Goal: Task Accomplishment & Management: Use online tool/utility

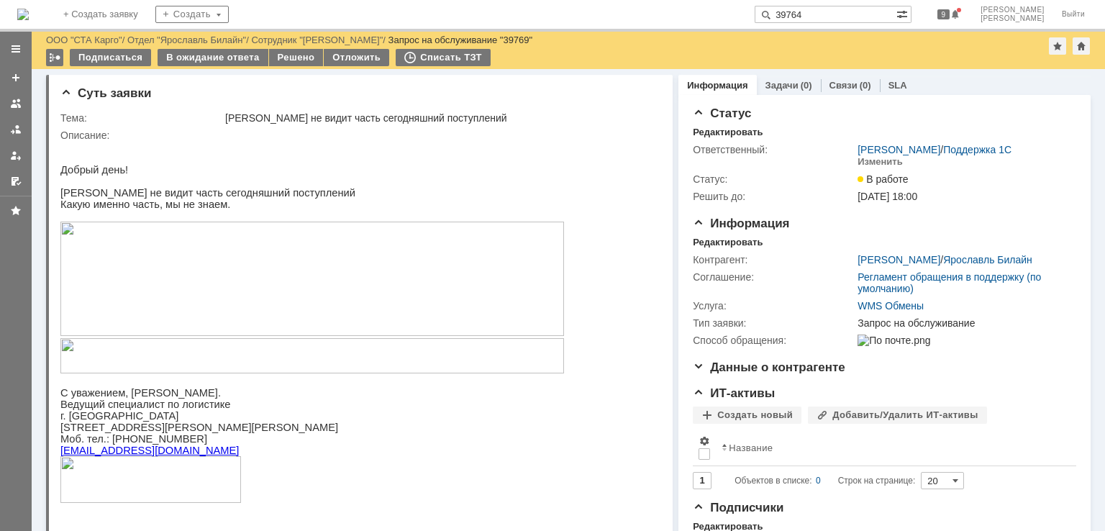
scroll to position [864, 0]
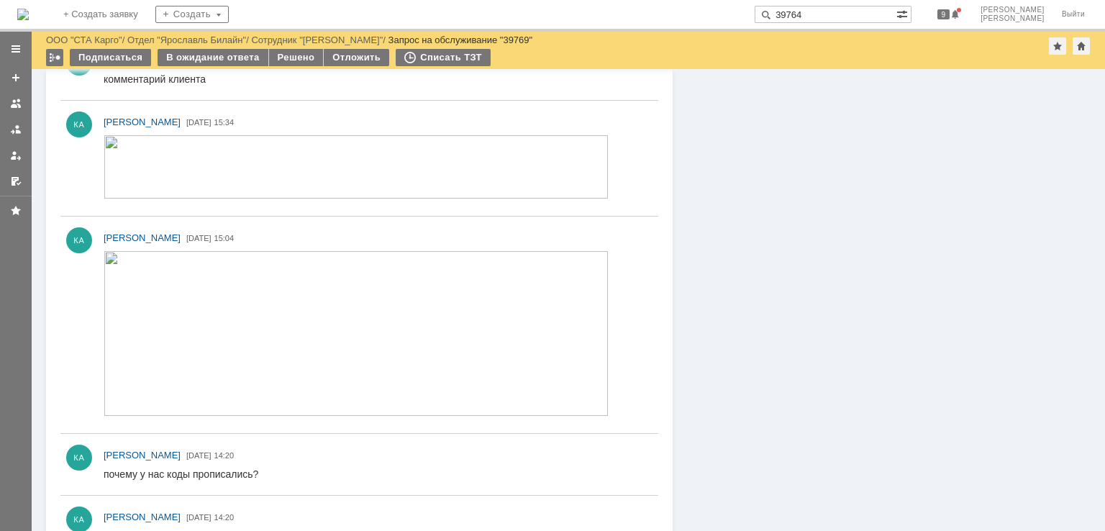
type input "39764"
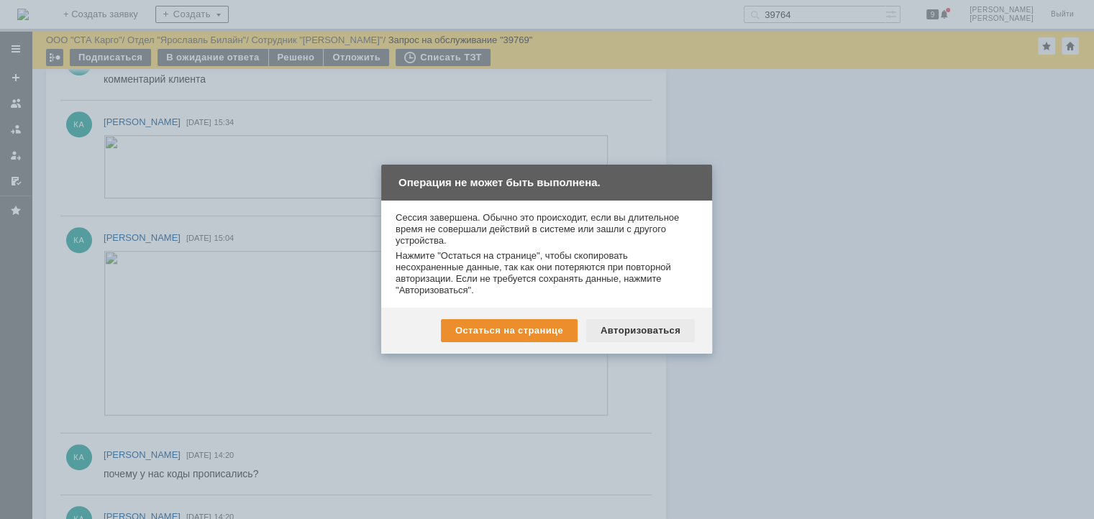
click at [685, 323] on div "Авторизоваться" at bounding box center [640, 330] width 109 height 23
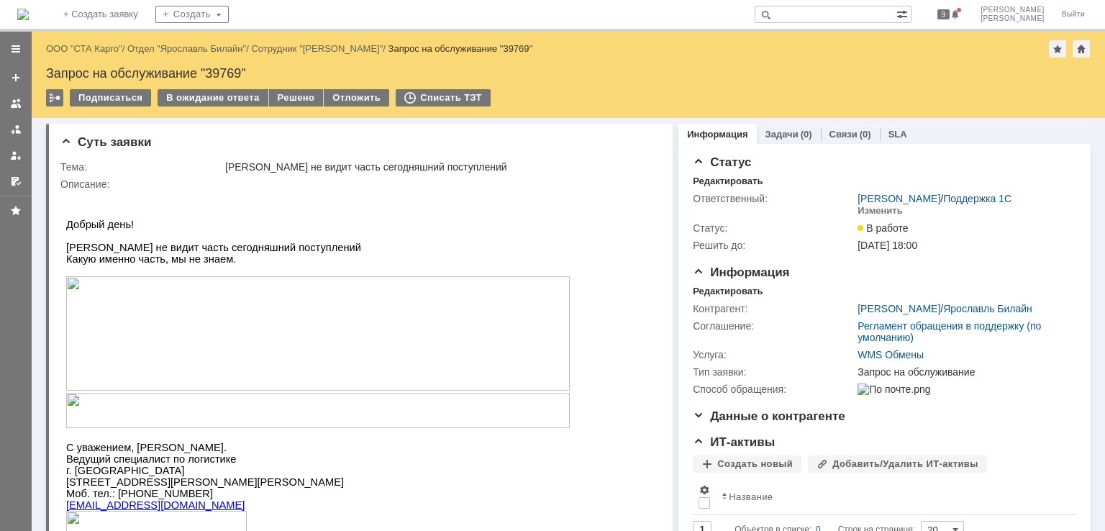
click at [857, 12] on input "text" at bounding box center [826, 14] width 142 height 17
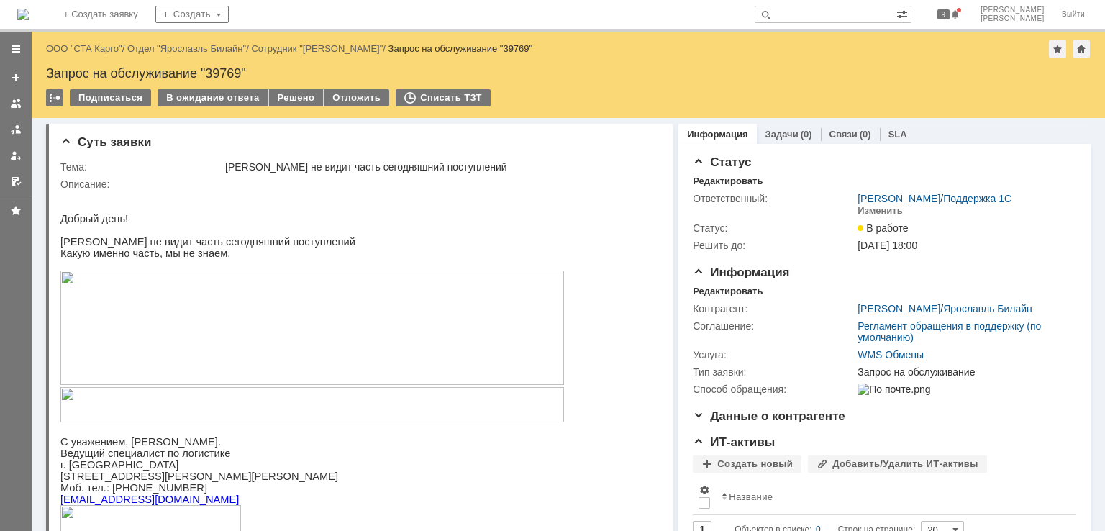
paste input "39764"
type input "39764"
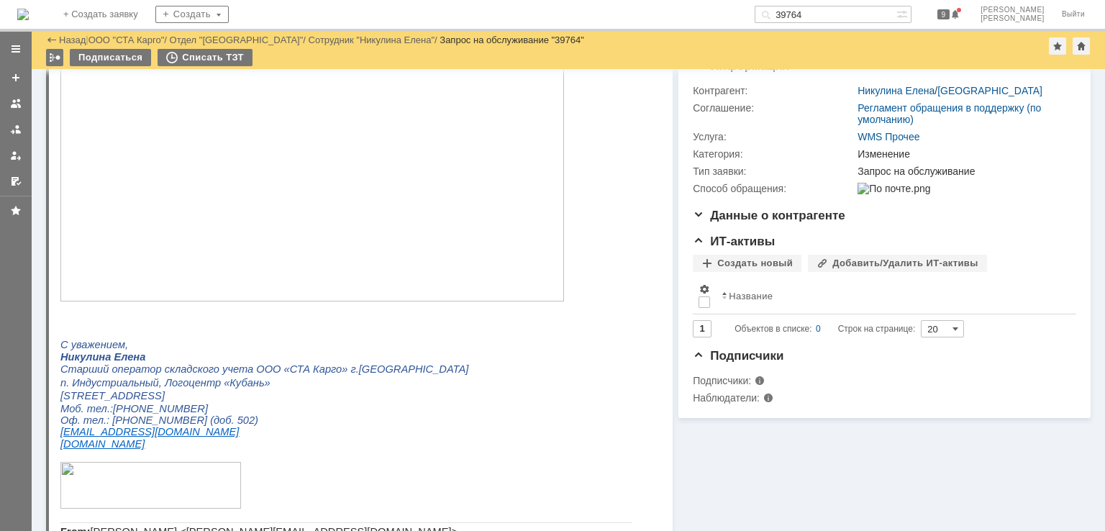
scroll to position [72, 0]
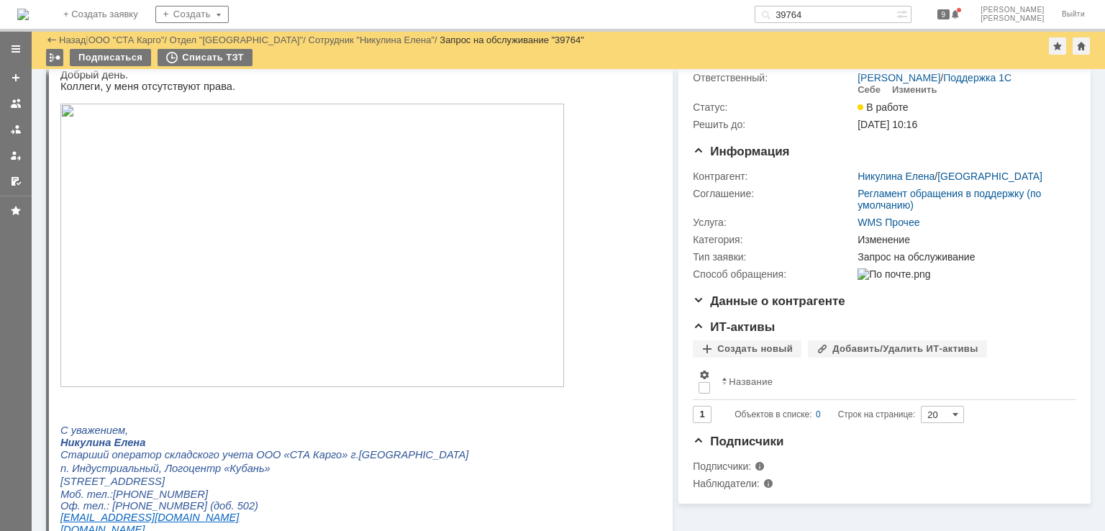
click at [337, 231] on img at bounding box center [312, 245] width 504 height 283
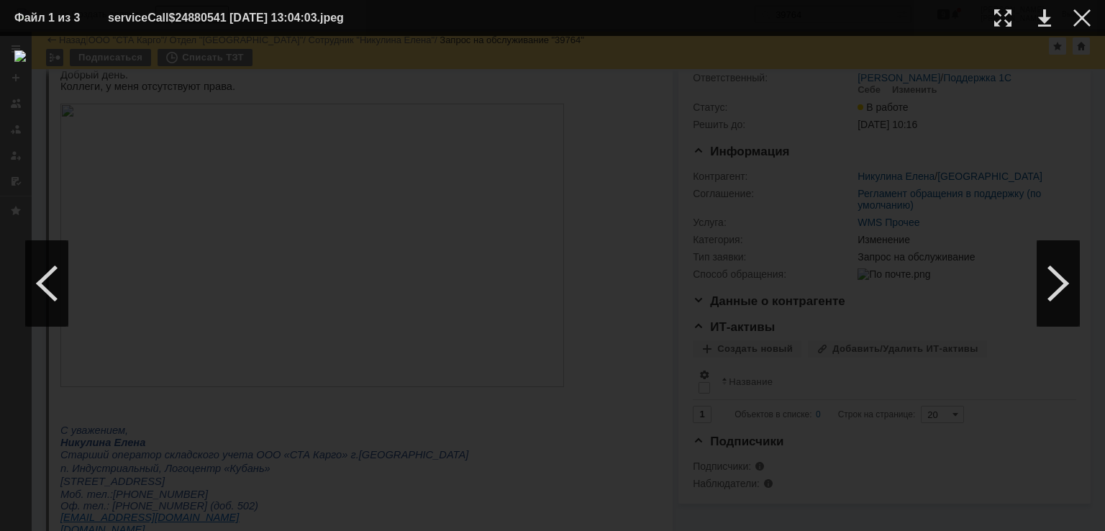
click at [1086, 9] on td at bounding box center [1071, 18] width 40 height 22
click at [1085, 12] on div at bounding box center [1082, 17] width 17 height 17
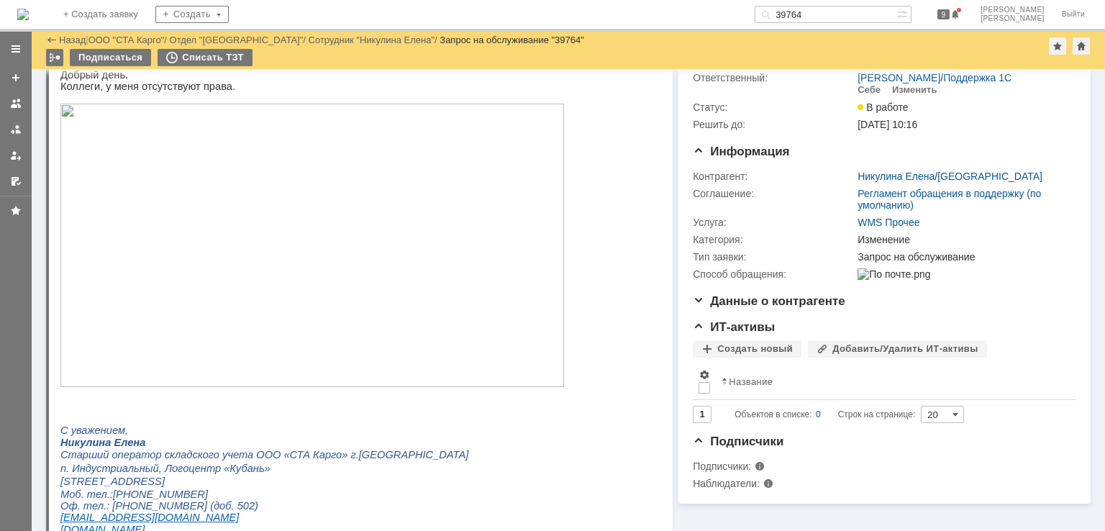
click at [404, 291] on img at bounding box center [312, 245] width 504 height 283
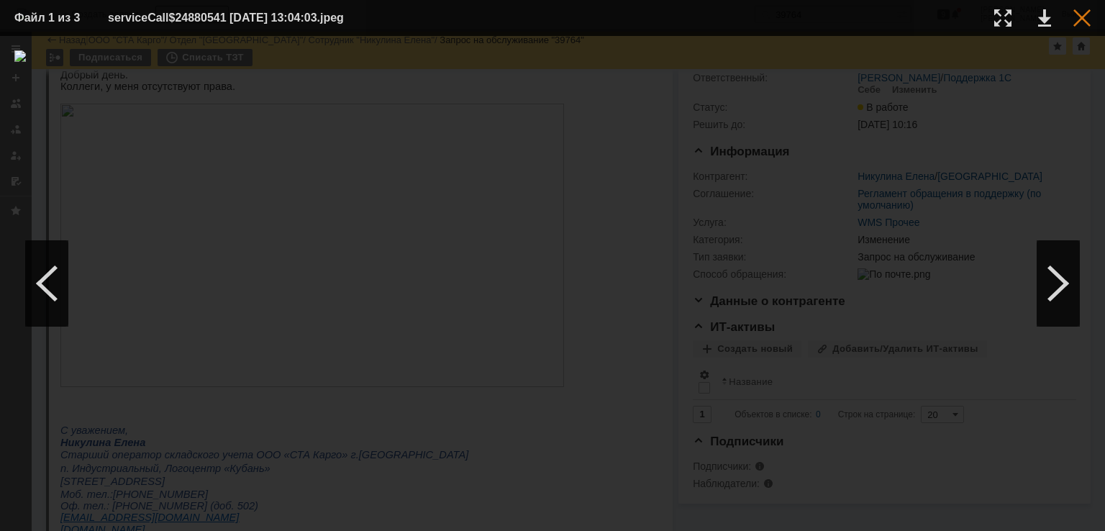
click at [1086, 26] on div at bounding box center [1082, 17] width 17 height 17
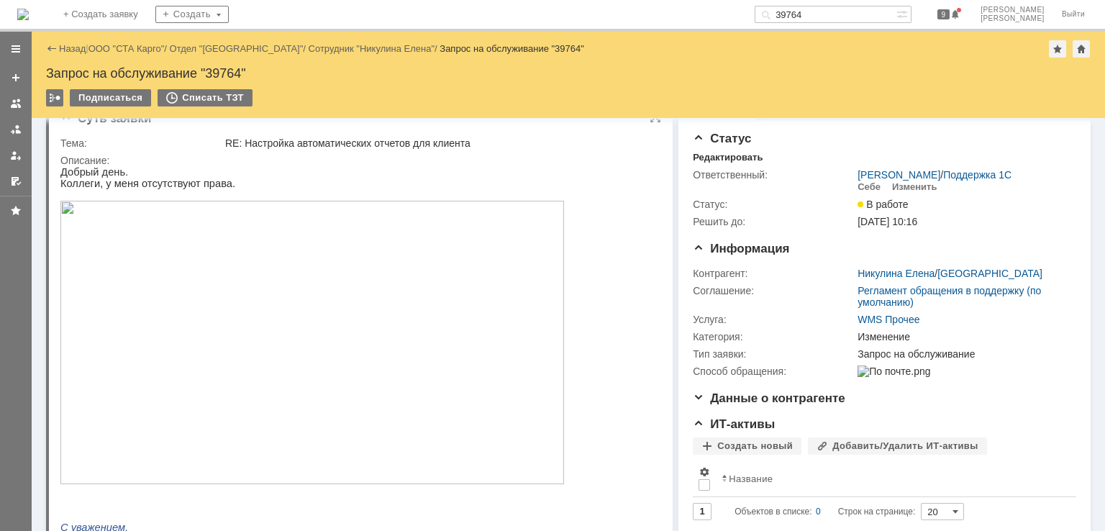
scroll to position [0, 0]
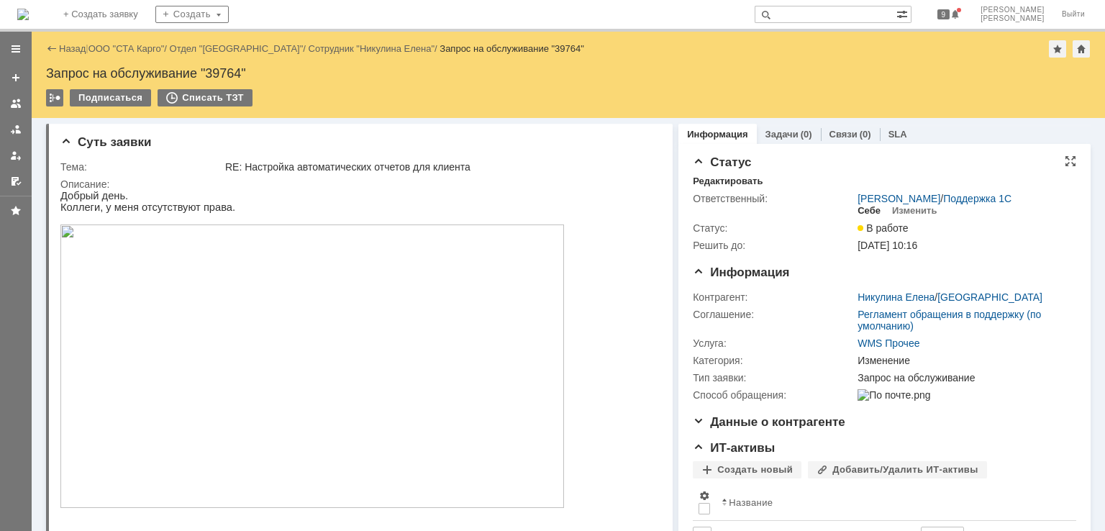
click at [861, 213] on div "Себе" at bounding box center [869, 211] width 23 height 12
